Goal: Task Accomplishment & Management: Manage account settings

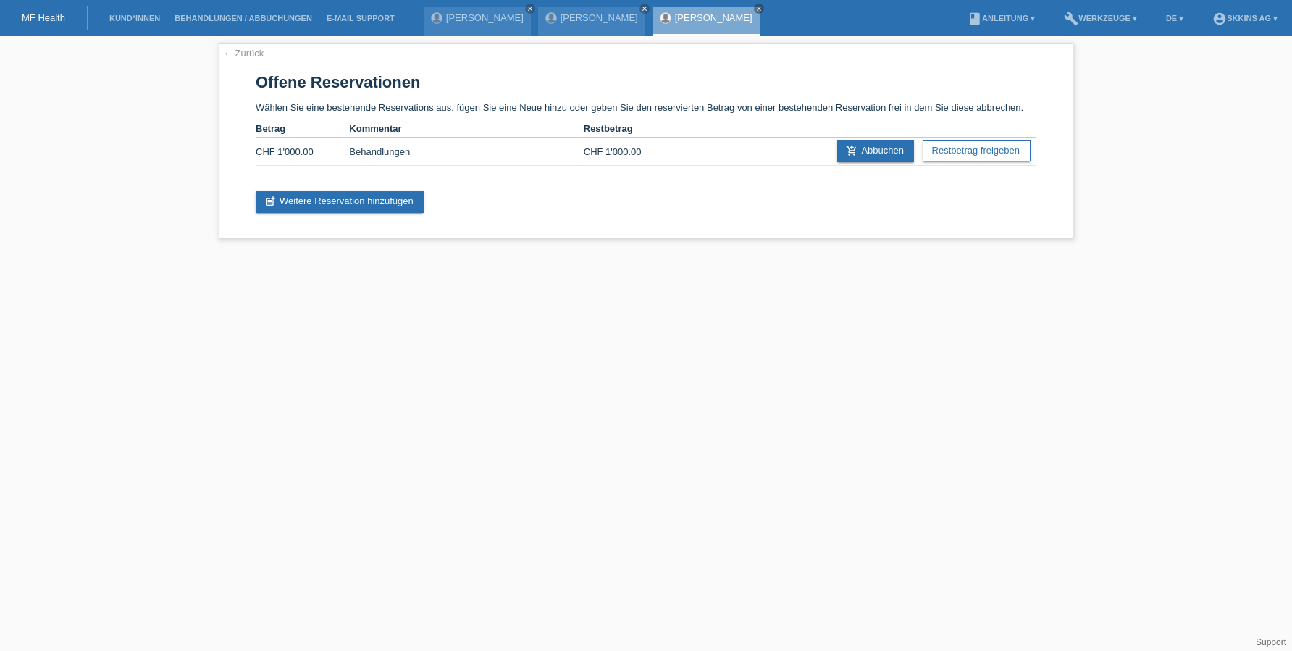
click at [132, 12] on li "Kund*innen" at bounding box center [134, 18] width 65 height 37
click at [144, 22] on link "Kund*innen" at bounding box center [134, 18] width 65 height 9
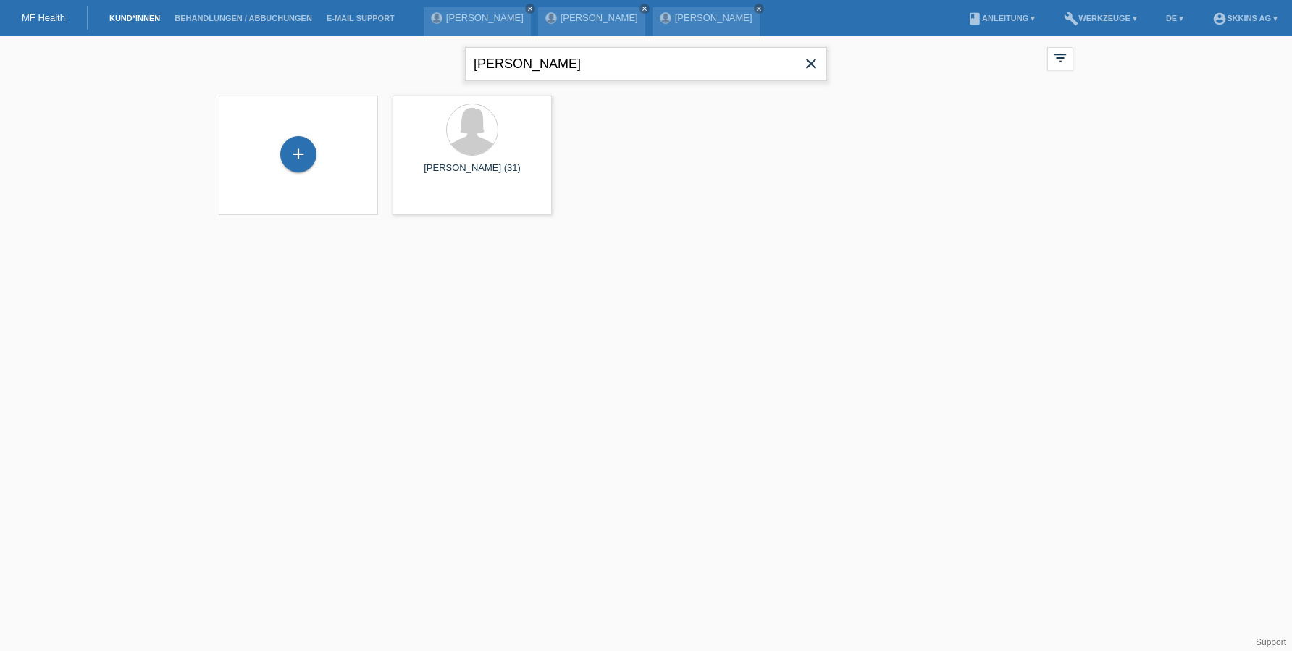
click at [541, 69] on input "[PERSON_NAME]" at bounding box center [646, 64] width 362 height 34
click at [541, 69] on input "rahel" at bounding box center [646, 64] width 362 height 34
type input "tenzin"
click at [437, 204] on span "Anzeigen" at bounding box center [433, 202] width 39 height 11
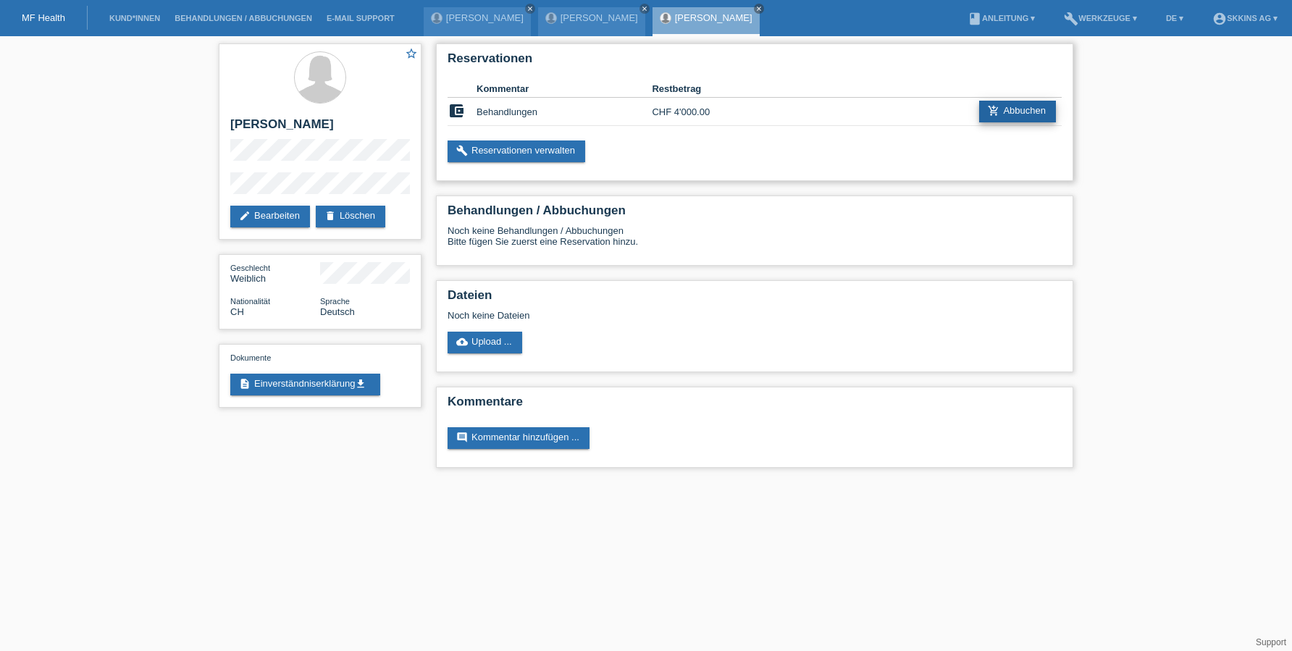
click at [1005, 112] on link "add_shopping_cart Abbuchen" at bounding box center [1017, 112] width 77 height 22
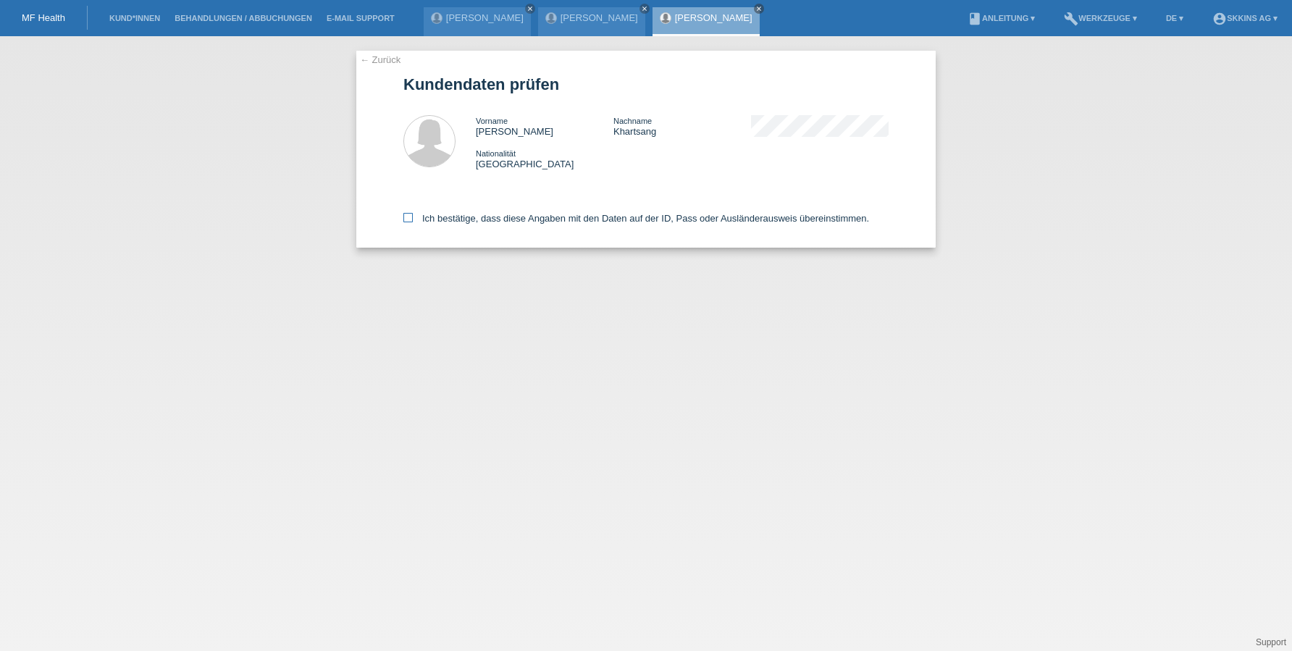
click at [412, 217] on icon at bounding box center [407, 217] width 9 height 9
click at [412, 217] on input "Ich bestätige, dass diese Angaben mit den Daten auf der ID, Pass oder Ausländer…" at bounding box center [407, 217] width 9 height 9
checkbox input "true"
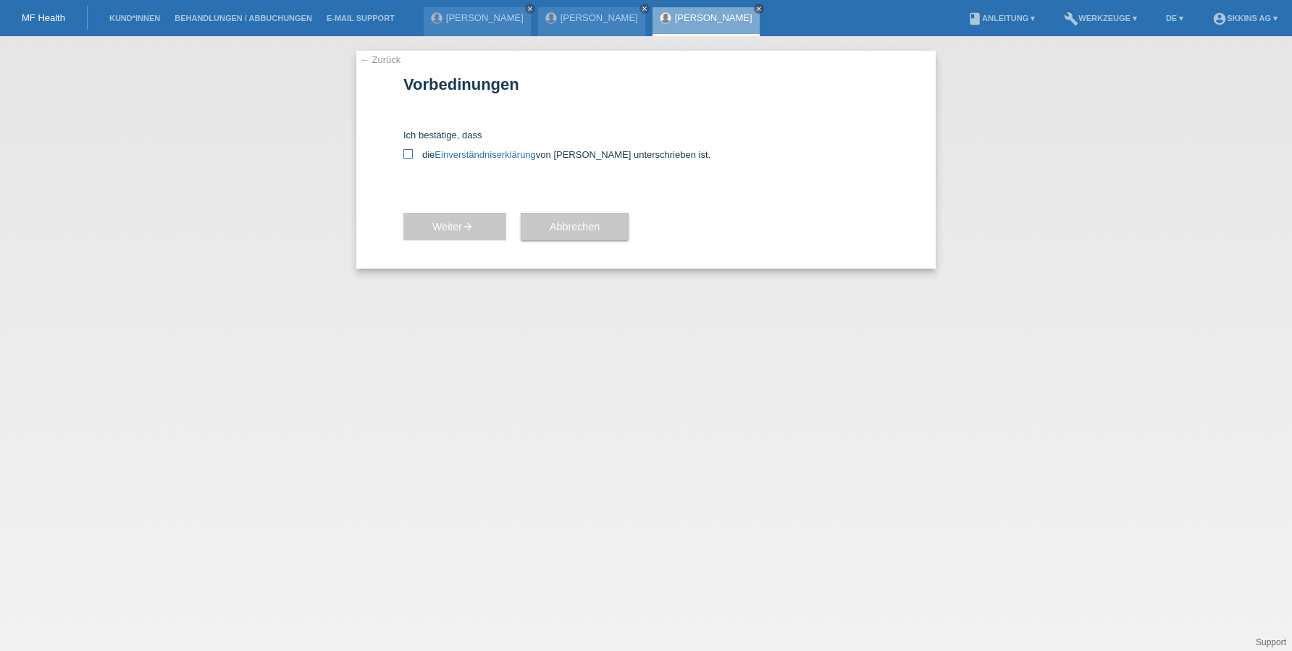
click at [412, 152] on icon at bounding box center [407, 153] width 9 height 9
click at [412, 152] on input "die Einverständniserklärung von der Kundin unterschrieben ist." at bounding box center [407, 153] width 9 height 9
checkbox input "true"
click at [455, 224] on span "Weiter arrow_forward" at bounding box center [454, 227] width 45 height 12
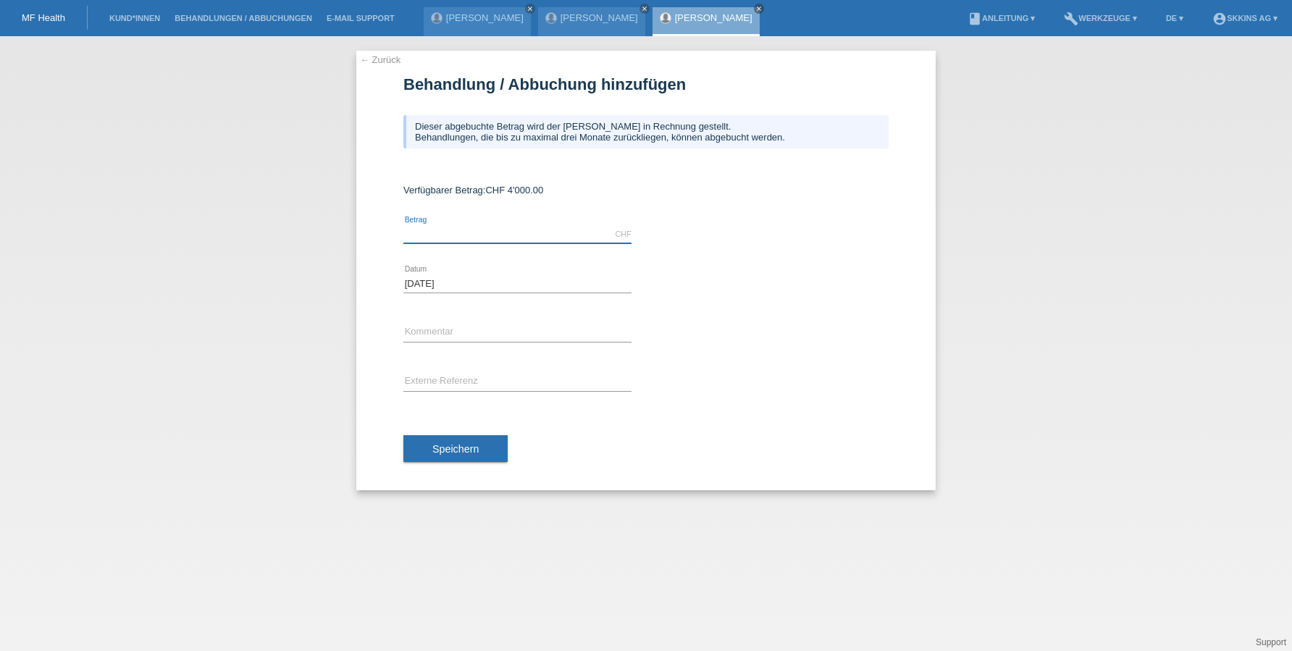
click at [434, 229] on input "text" at bounding box center [517, 234] width 228 height 18
type input "4000.00"
click at [433, 334] on input "text" at bounding box center [517, 333] width 228 height 18
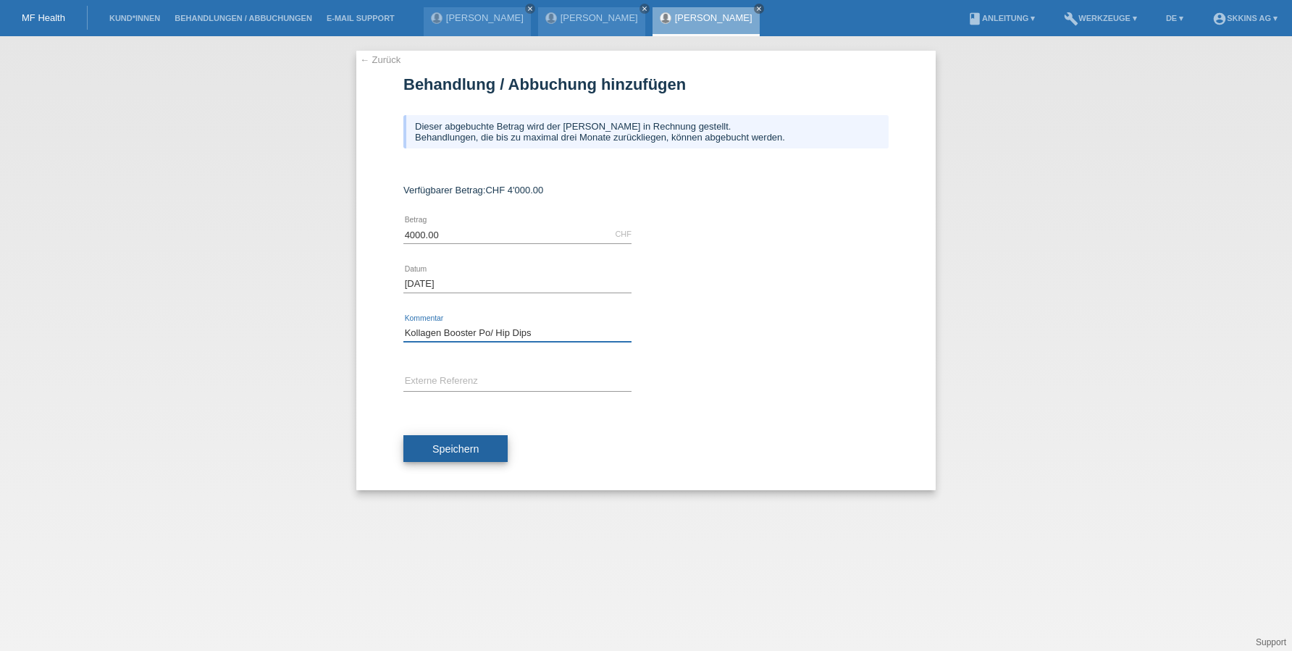
type input "Kollagen Booster Po/ Hip Dips"
click at [446, 444] on span "Speichern" at bounding box center [455, 449] width 46 height 12
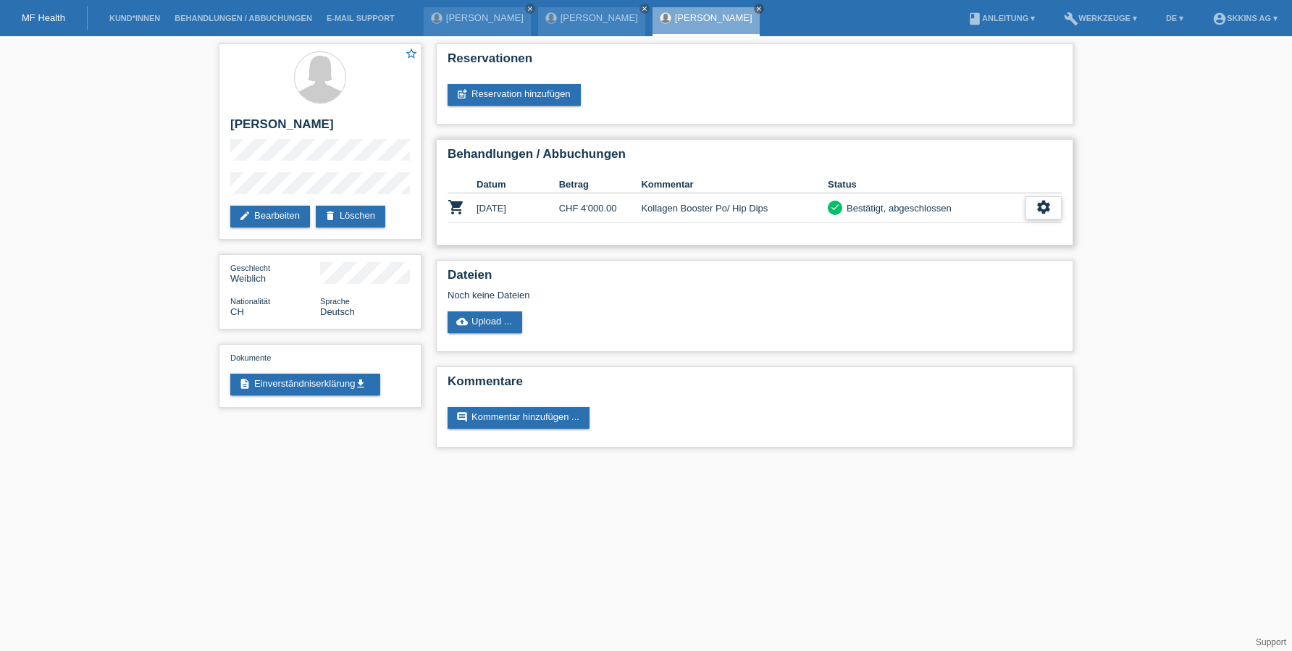
click at [1046, 212] on icon "settings" at bounding box center [1043, 207] width 16 height 16
click at [938, 272] on span "Patientenabrechnung herunterladen" at bounding box center [963, 274] width 154 height 17
click at [301, 382] on link "description Einverständniserklärung get_app" at bounding box center [305, 385] width 150 height 22
